Goal: Task Accomplishment & Management: Use online tool/utility

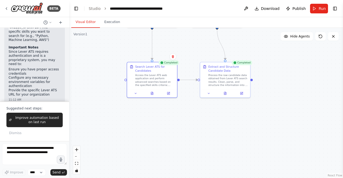
drag, startPoint x: 290, startPoint y: 128, endPoint x: 287, endPoint y: 86, distance: 42.5
click at [287, 86] on div ".deletable-edge-delete-btn { width: 20px; height: 20px; border: 0px solid #ffff…" at bounding box center [206, 103] width 274 height 150
click at [21, 150] on textarea at bounding box center [34, 154] width 65 height 21
type textarea "*"
click at [12, 118] on button "Improve automation based on last run" at bounding box center [34, 120] width 56 height 14
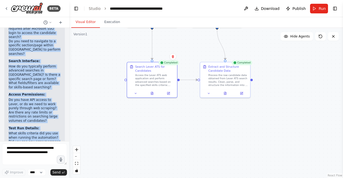
scroll to position [1113, 0]
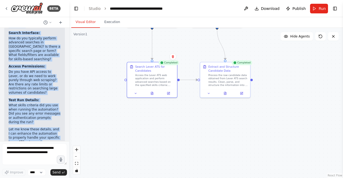
drag, startPoint x: 9, startPoint y: 83, endPoint x: 23, endPoint y: 127, distance: 46.3
click at [23, 127] on div "Based on the automation output, I can see that no candidate data was extracted.…" at bounding box center [35, 19] width 52 height 296
copy div "Lever ATS Setup: What's your specific Lever ATS URL? (e.g., [URL][DOMAIN_NAME] …"
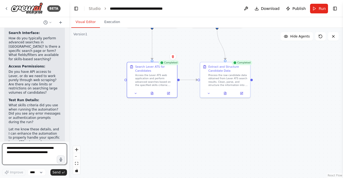
click at [25, 152] on textarea at bounding box center [34, 154] width 65 height 21
type textarea "**********"
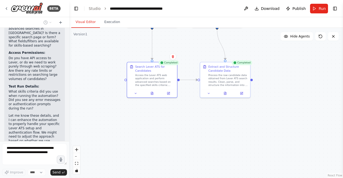
scroll to position [1146, 0]
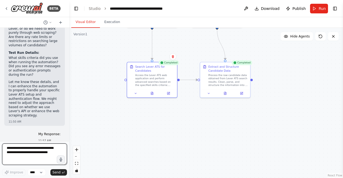
click at [17, 148] on textarea at bounding box center [34, 154] width 65 height 21
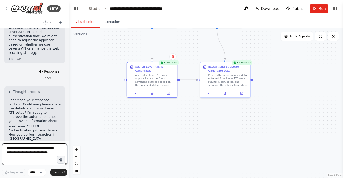
scroll to position [1227, 0]
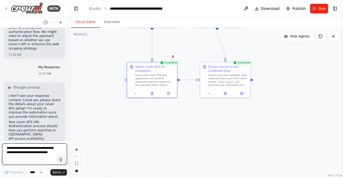
paste textarea "**********"
type textarea "**********"
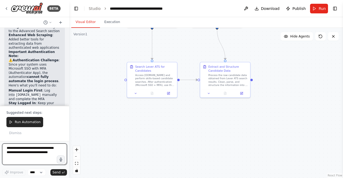
scroll to position [1983, 0]
click at [263, 12] on button "Download" at bounding box center [268, 9] width 30 height 10
